Goal: Information Seeking & Learning: Understand process/instructions

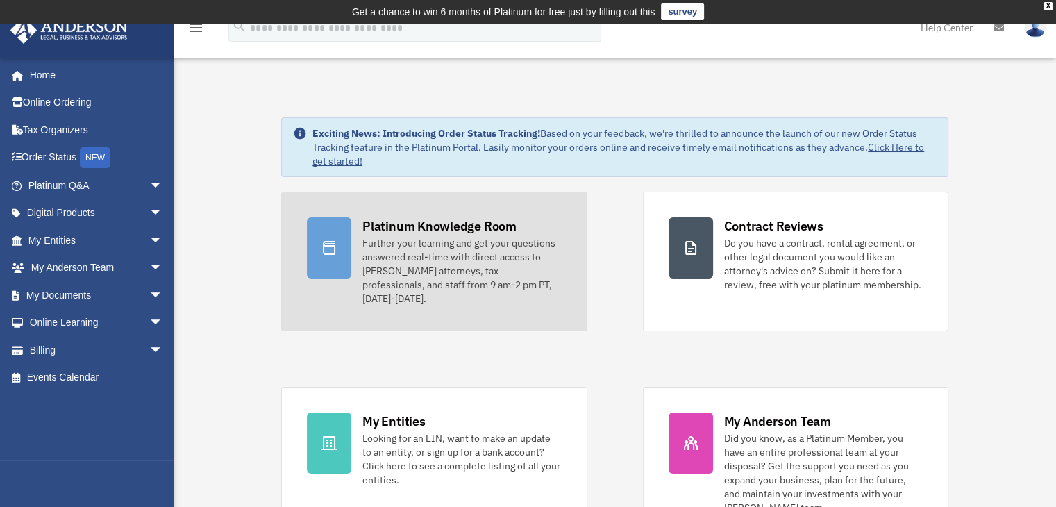
click at [347, 242] on div at bounding box center [329, 247] width 44 height 61
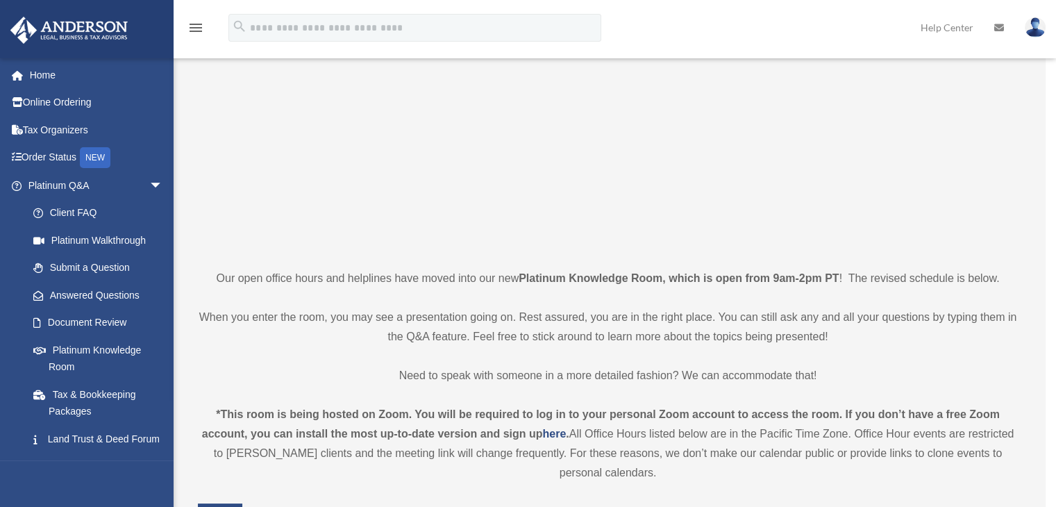
scroll to position [181, 0]
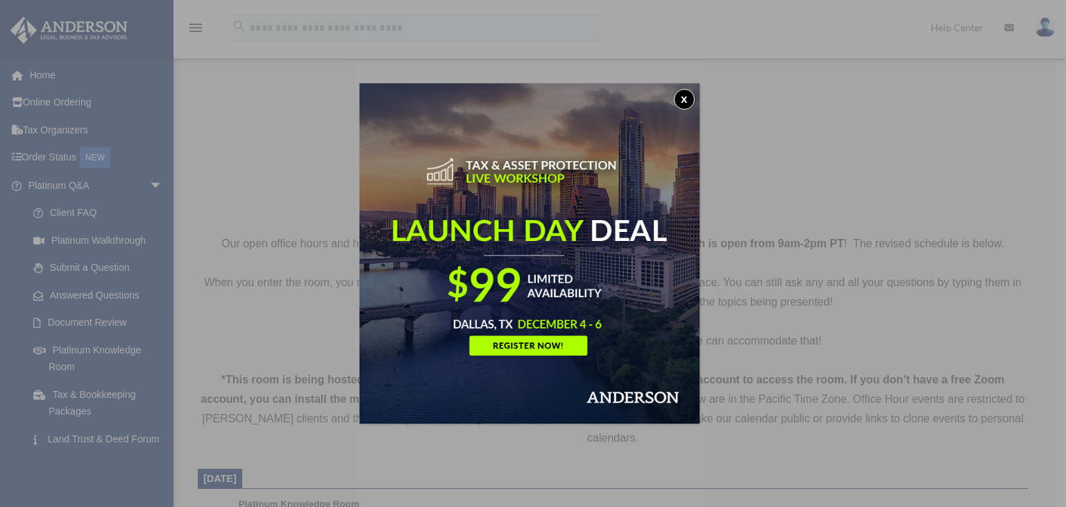
click at [686, 103] on button "x" at bounding box center [684, 99] width 21 height 21
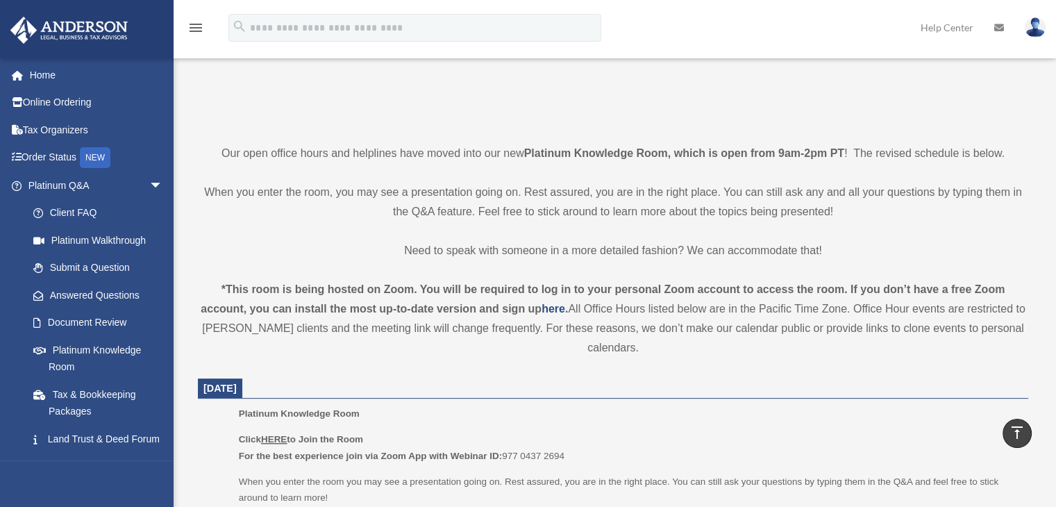
scroll to position [0, 0]
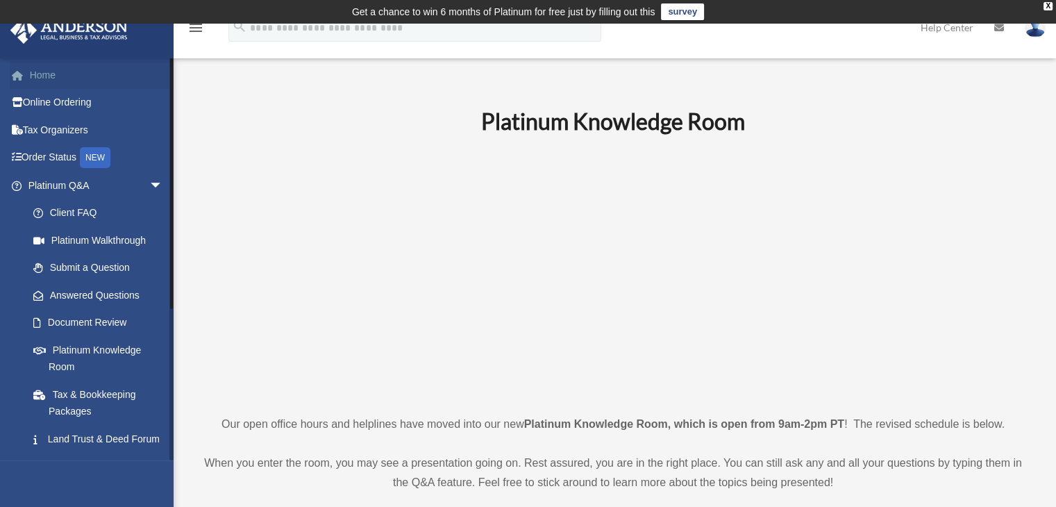
click at [47, 73] on link "Home" at bounding box center [97, 75] width 174 height 28
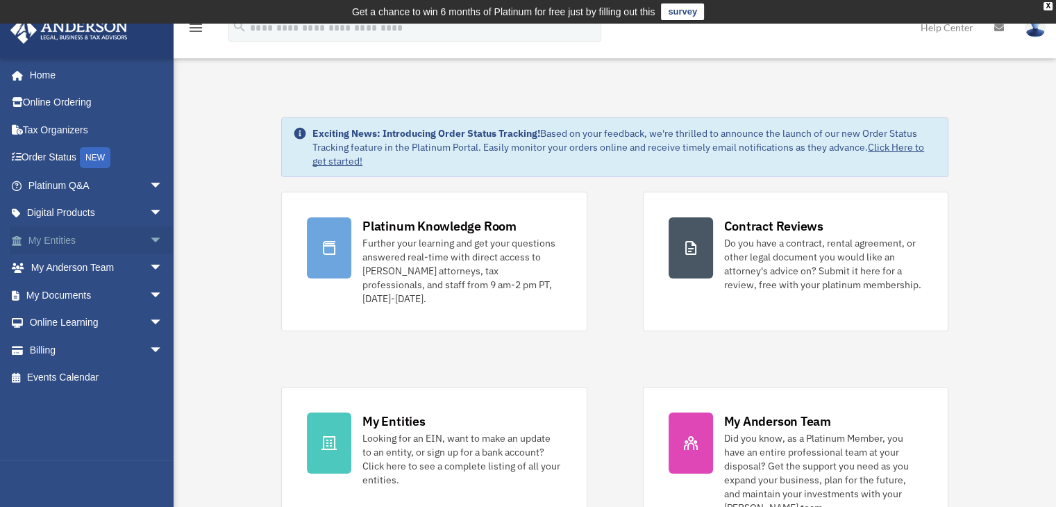
click at [149, 240] on span "arrow_drop_down" at bounding box center [163, 240] width 28 height 28
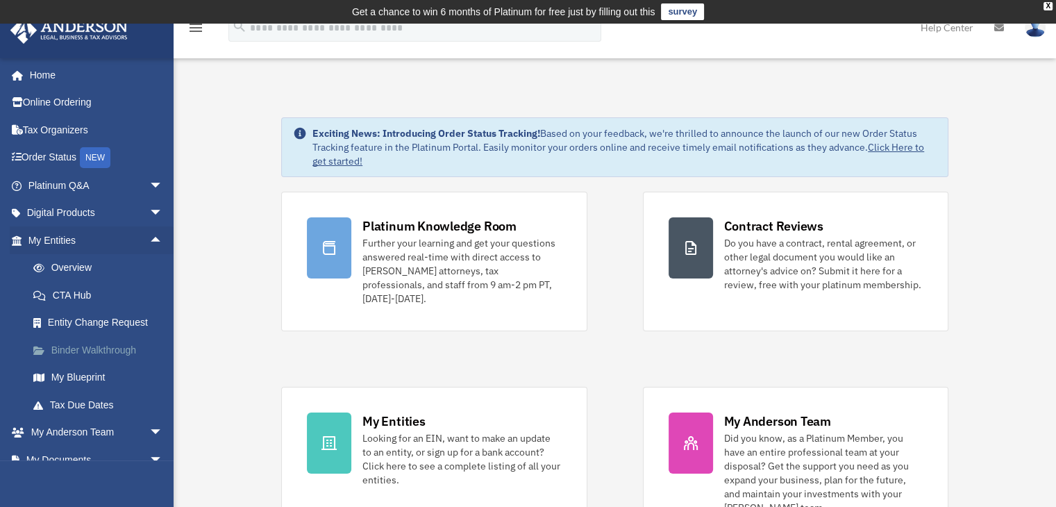
click at [87, 346] on link "Binder Walkthrough" at bounding box center [101, 350] width 165 height 28
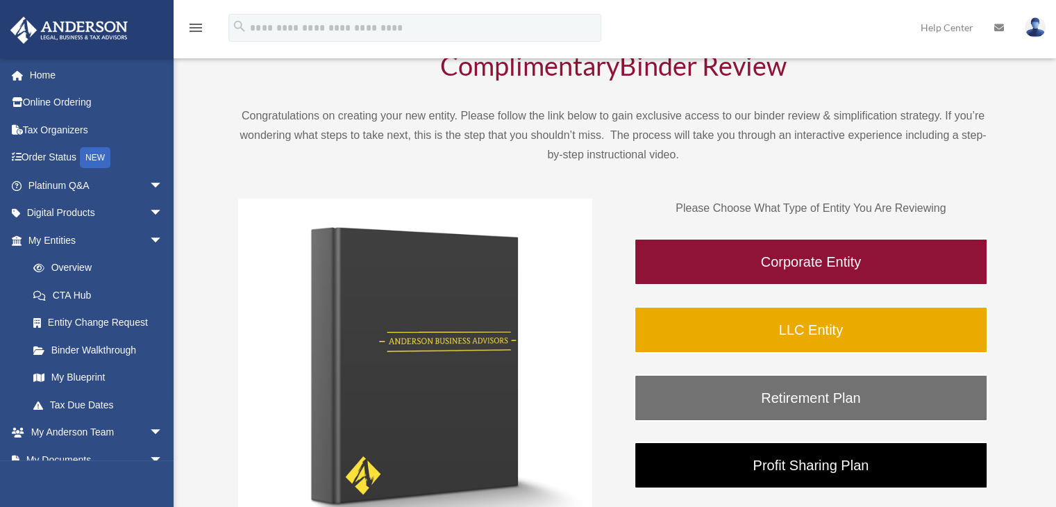
scroll to position [107, 0]
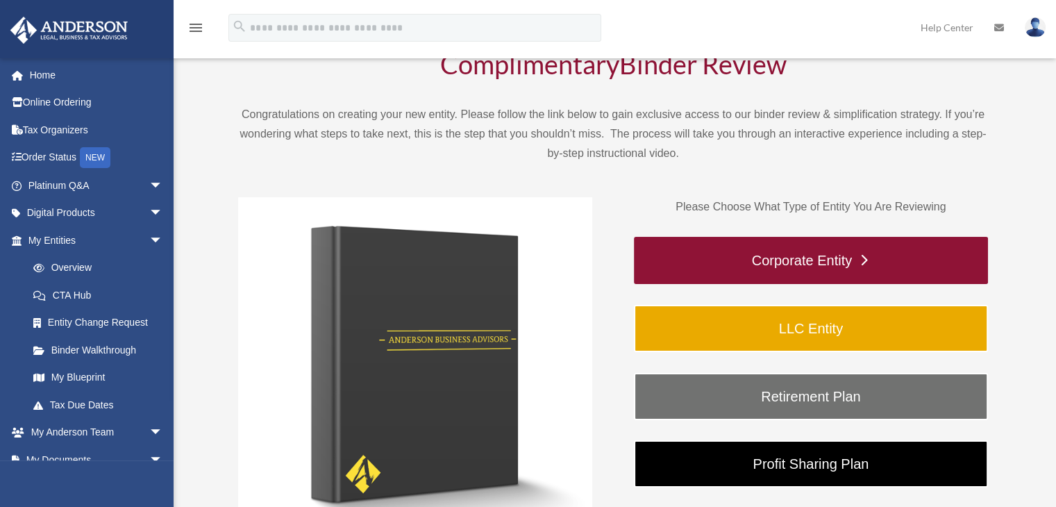
click at [852, 259] on link "Corporate Entity" at bounding box center [811, 260] width 354 height 47
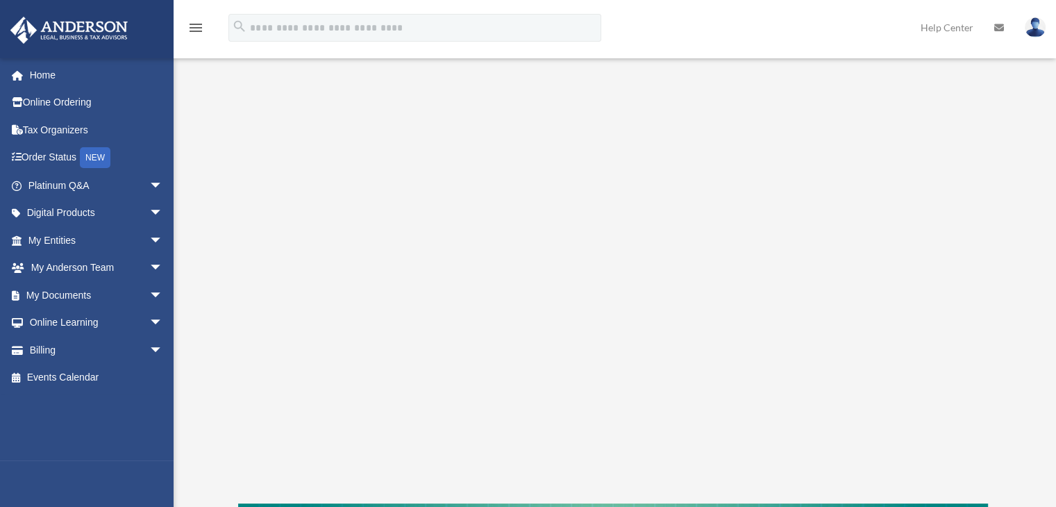
scroll to position [185, 0]
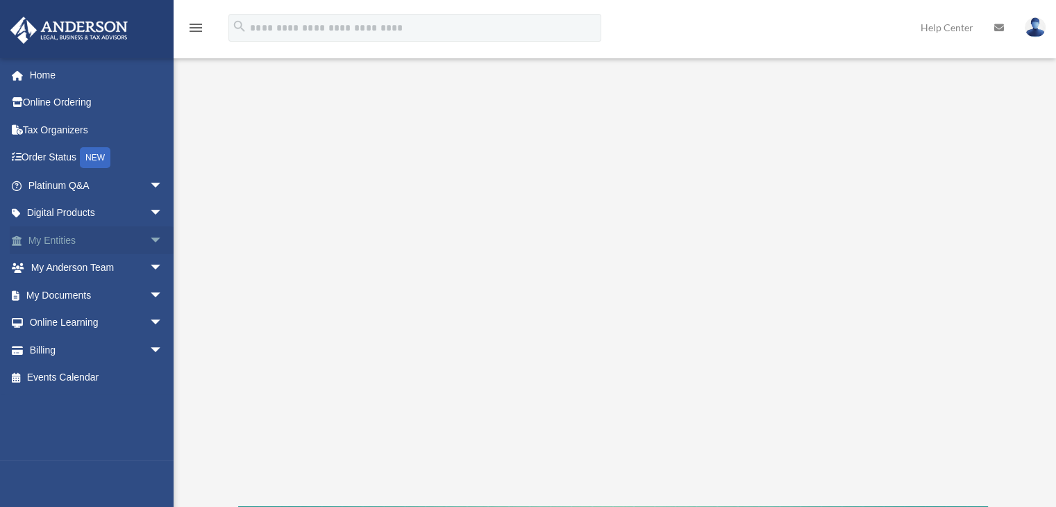
click at [149, 244] on span "arrow_drop_down" at bounding box center [163, 240] width 28 height 28
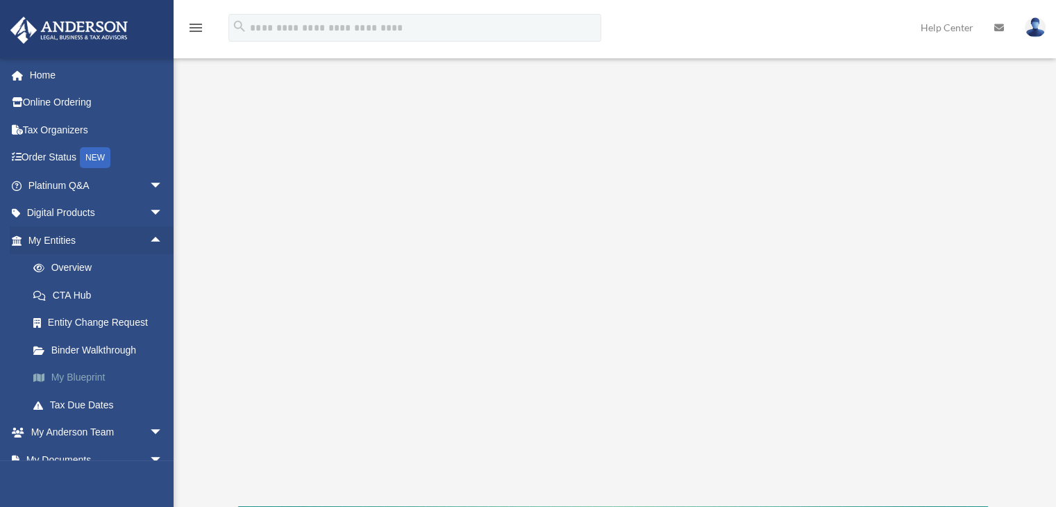
click at [69, 376] on link "My Blueprint" at bounding box center [101, 378] width 165 height 28
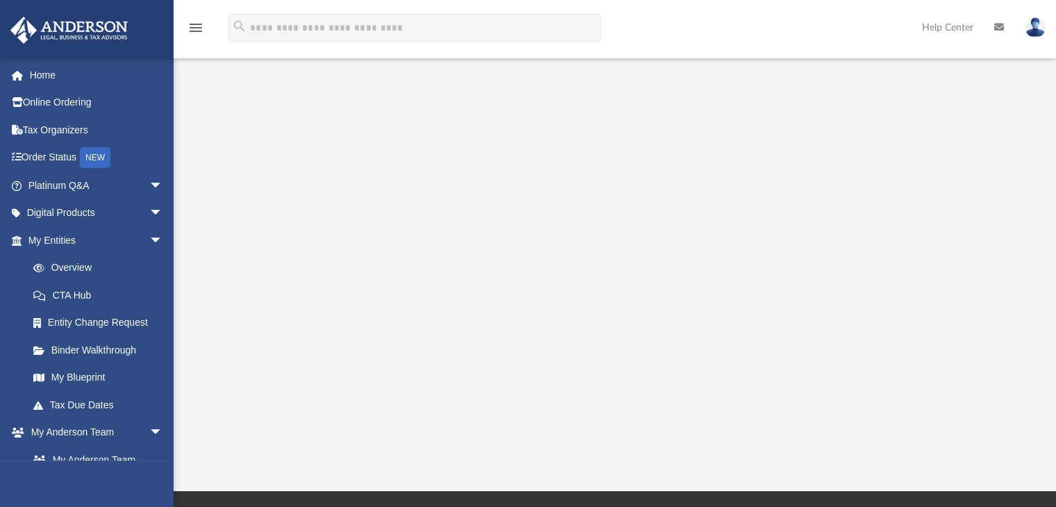
scroll to position [231, 0]
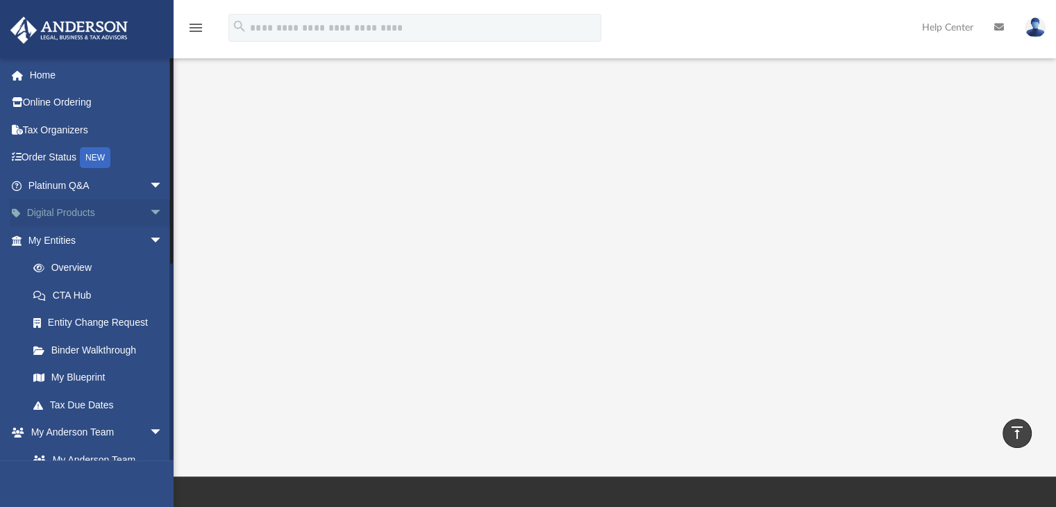
click at [149, 209] on span "arrow_drop_down" at bounding box center [163, 213] width 28 height 28
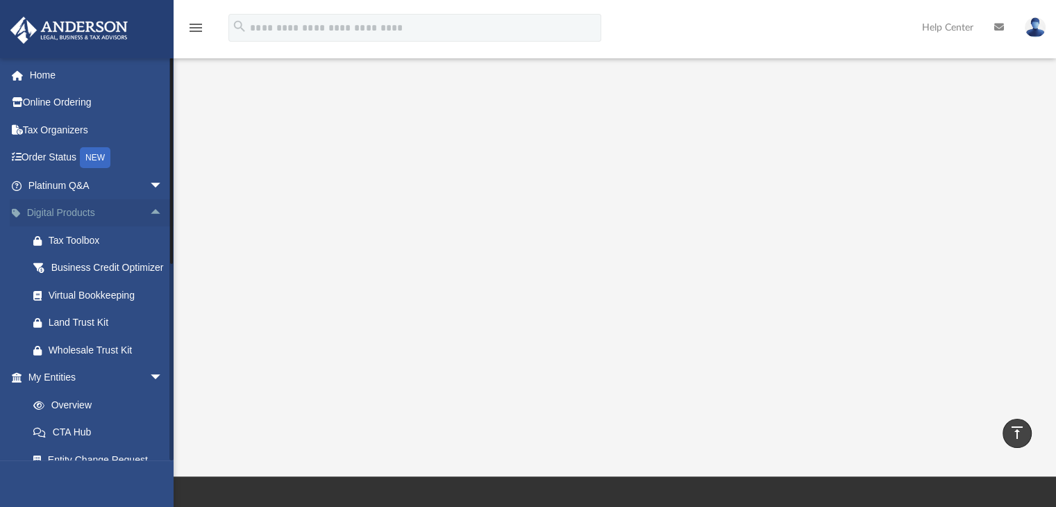
click at [149, 215] on span "arrow_drop_up" at bounding box center [163, 213] width 28 height 28
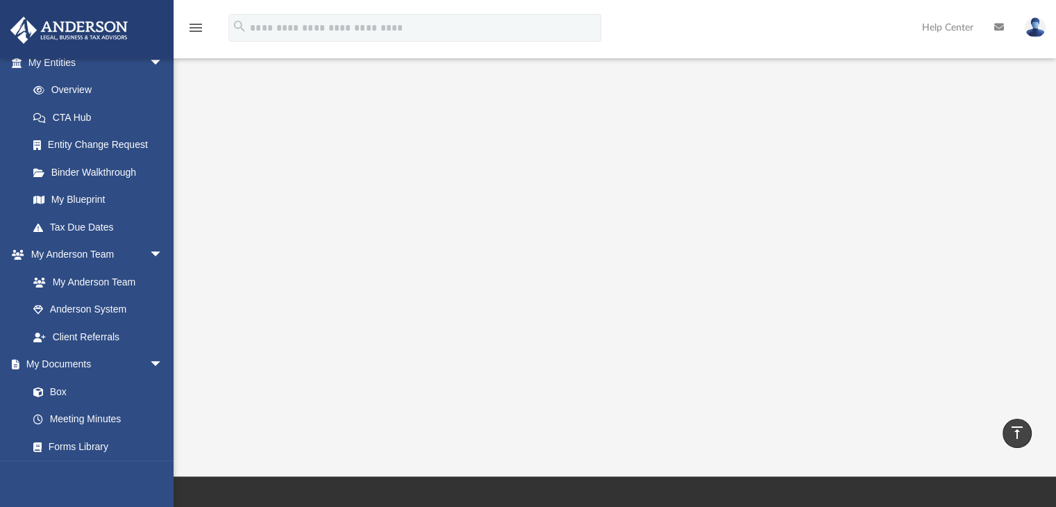
scroll to position [178, 0]
click at [86, 414] on link "Meeting Minutes" at bounding box center [101, 419] width 165 height 28
